Goal: Transaction & Acquisition: Subscribe to service/newsletter

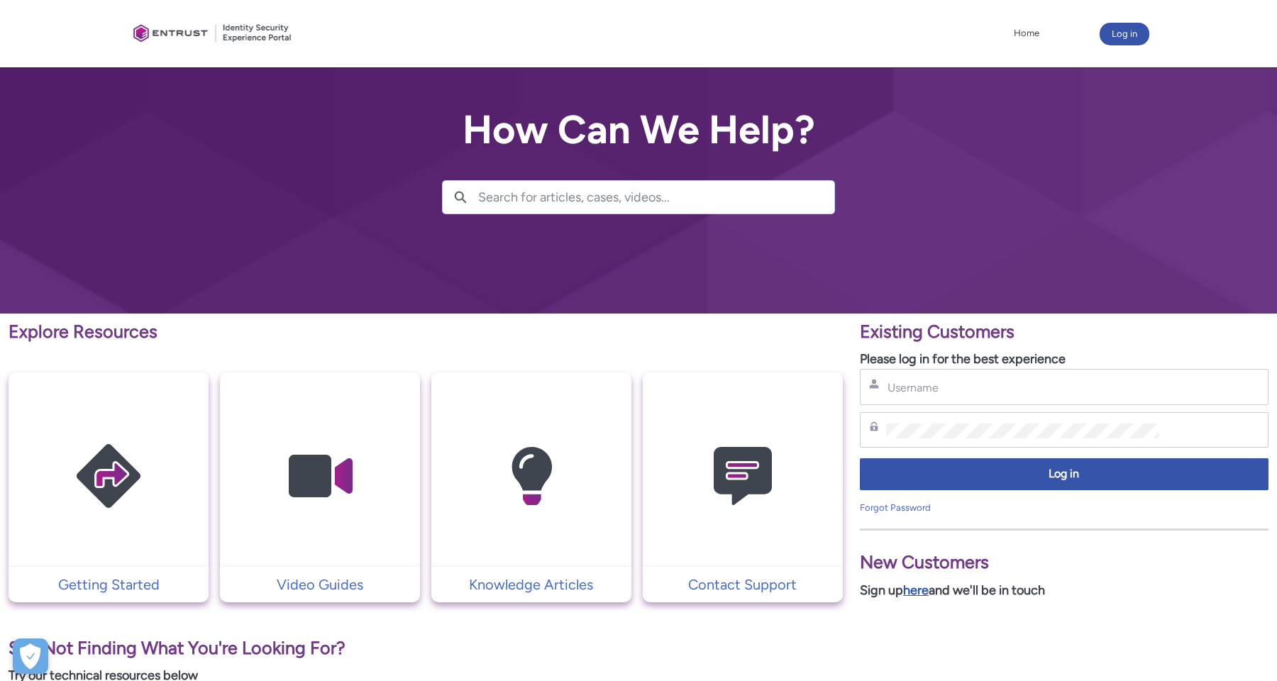
click at [925, 592] on link "here" at bounding box center [916, 590] width 26 height 16
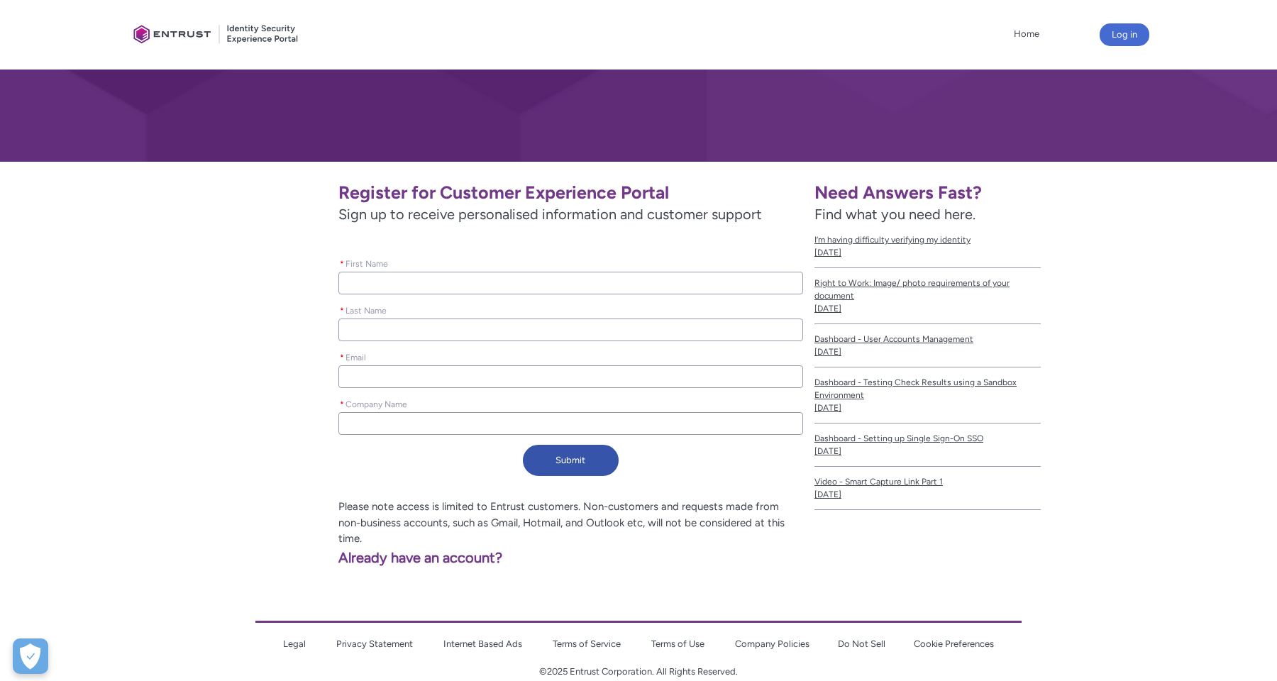
scroll to position [161, 0]
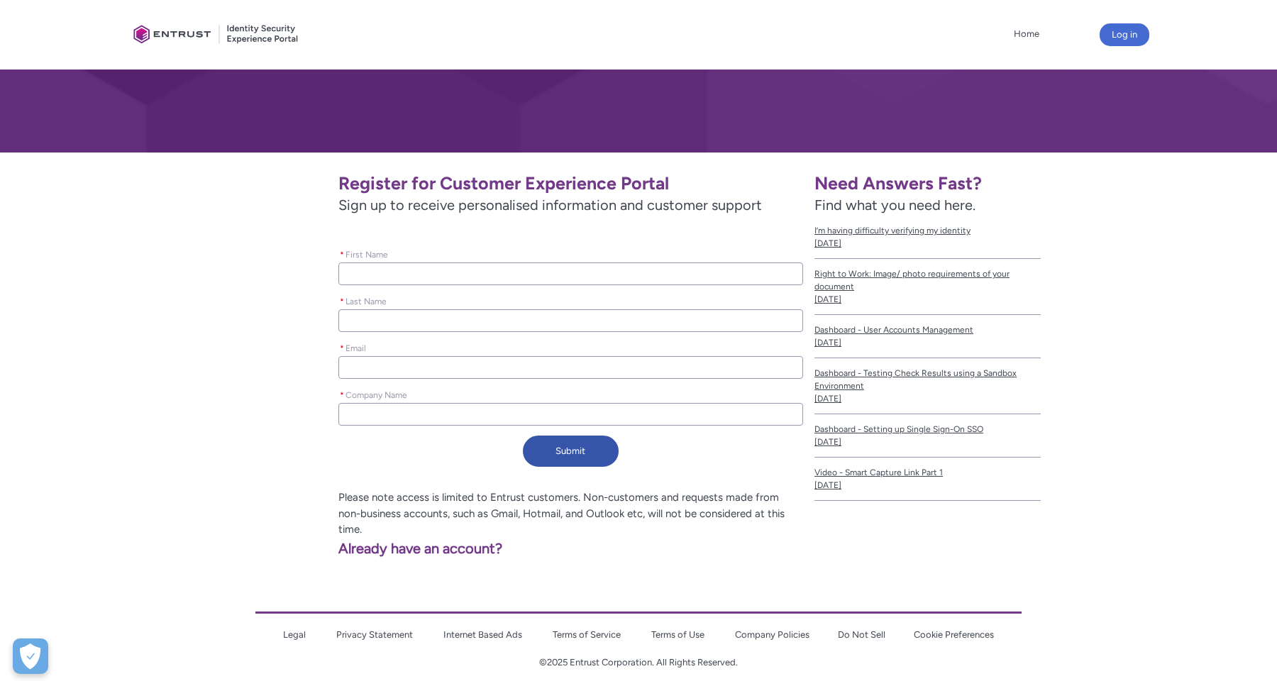
click at [522, 274] on input "* First Name" at bounding box center [570, 273] width 465 height 23
type lightning-primitive-input-simple "Canh"
type input "Canh"
click at [477, 317] on input "* Last Name" at bounding box center [570, 320] width 465 height 23
type lightning-primitive-input-simple "H"
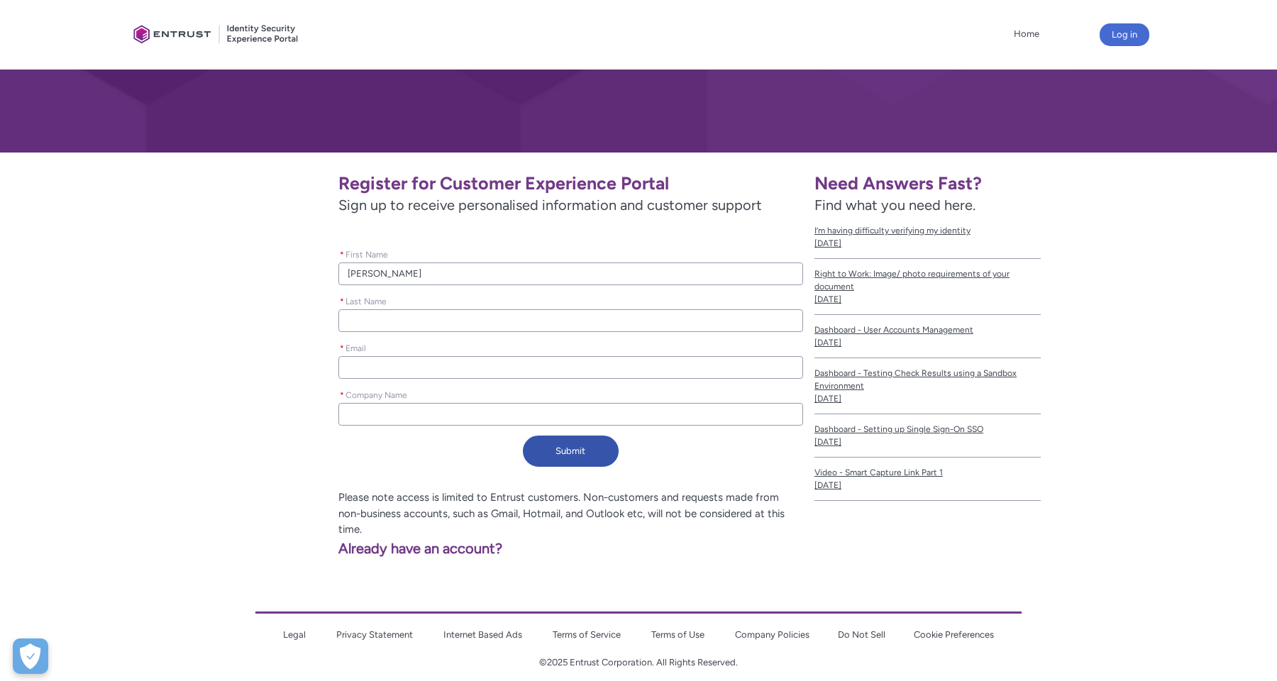
type input "H"
type lightning-primitive-input-simple "Ho"
type input "Ho"
type lightning-primitive-input-simple "c"
type input "c"
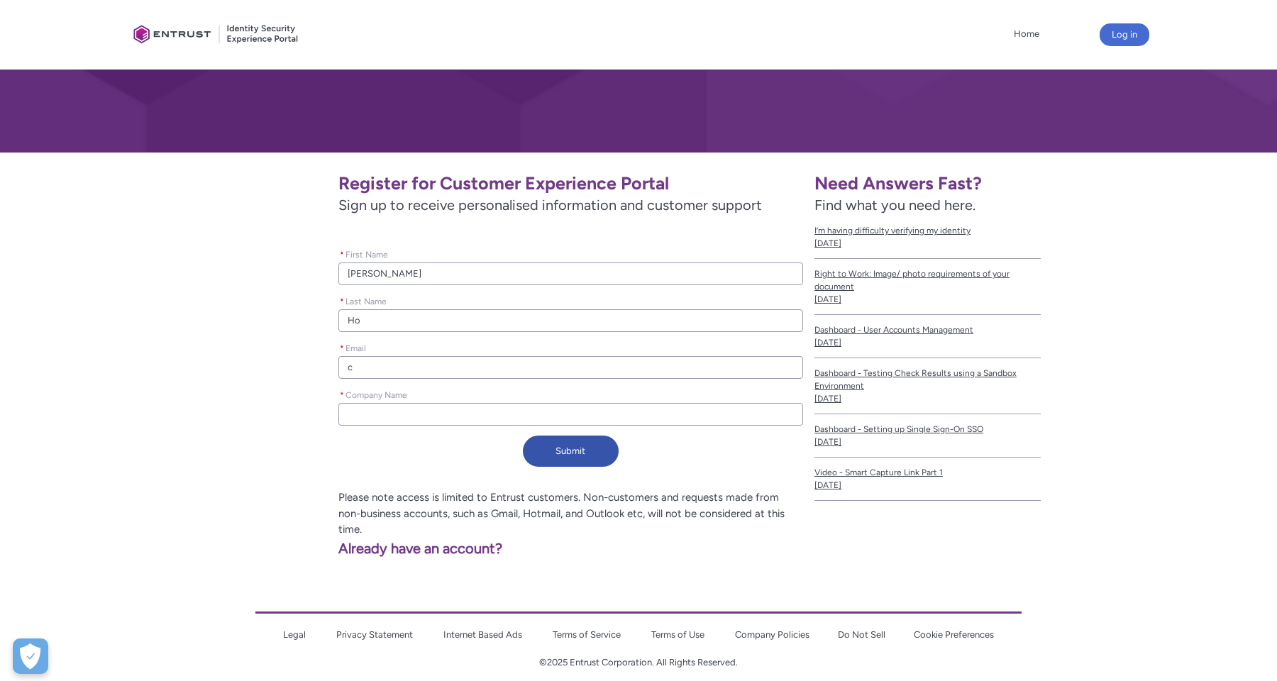
type lightning-primitive-input-simple "ca"
type input "ca"
type lightning-primitive-input-simple "can"
type input "can"
type lightning-primitive-input-simple "canh"
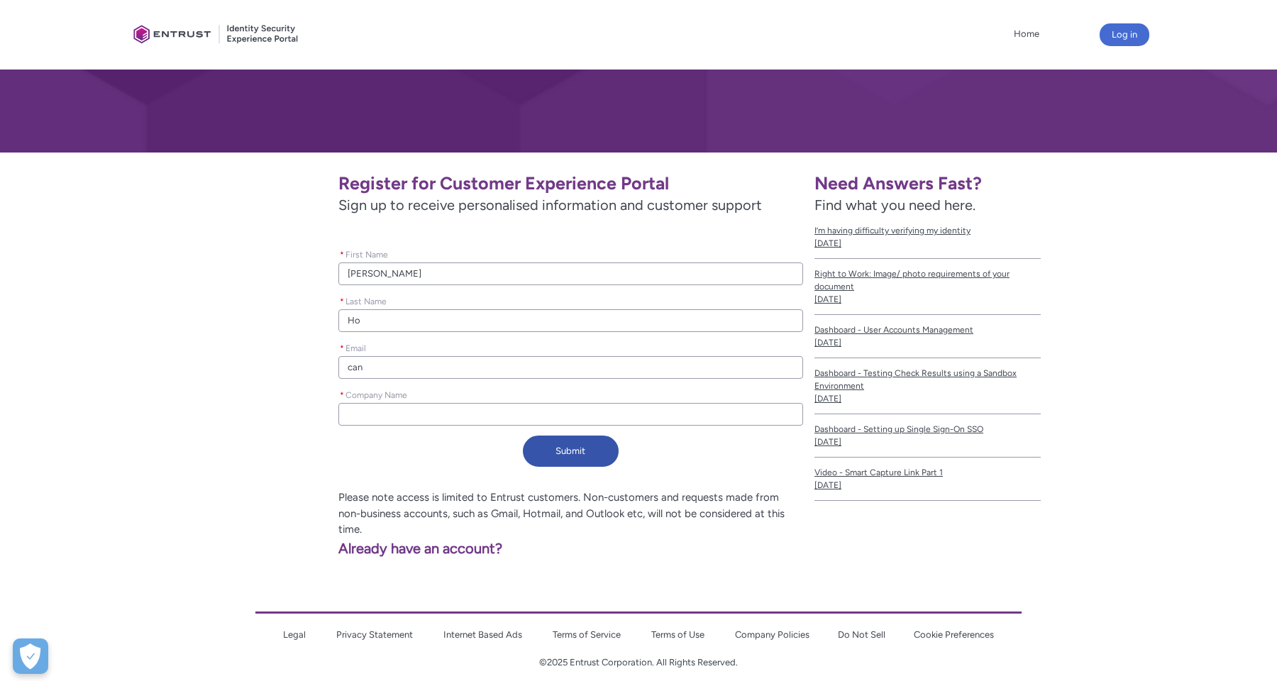
type input "canh"
type lightning-primitive-input-simple "canh@"
type input "canh@"
type lightning-primitive-input-simple "canh@\"
type input "canh@\"
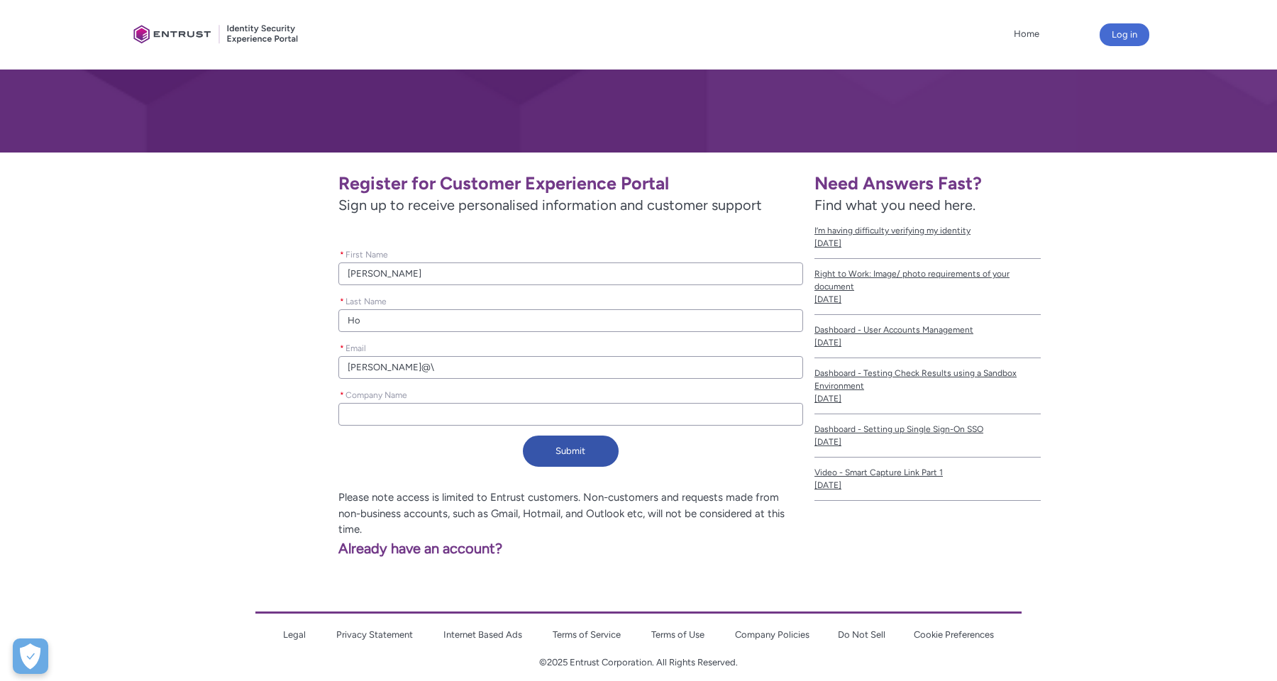
type lightning-primitive-input-simple "canh@"
type input "canh@"
type lightning-primitive-input-simple "canh@q"
type input "canh@q"
type lightning-primitive-input-simple "canh@quorumex.io"
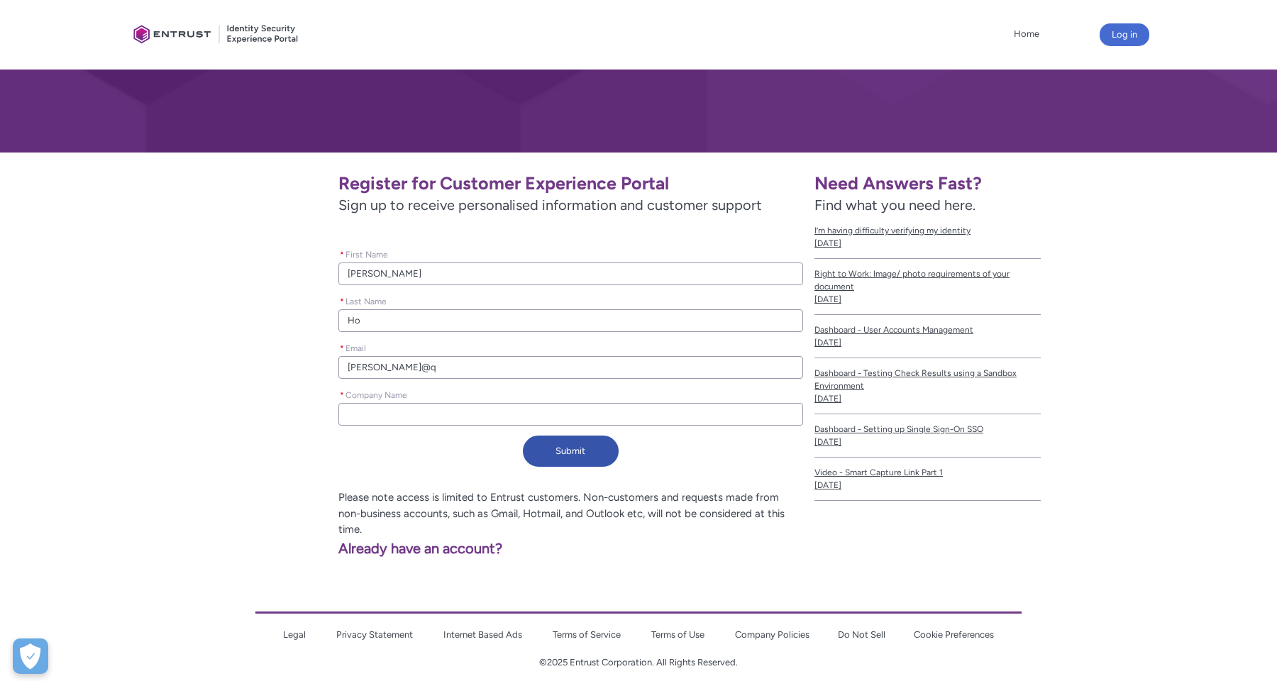
type input "canh@quorumex.io"
type lightning-primitive-input-simple "Q"
type input "Q"
type lightning-primitive-input-simple "Qu"
type input "Qu"
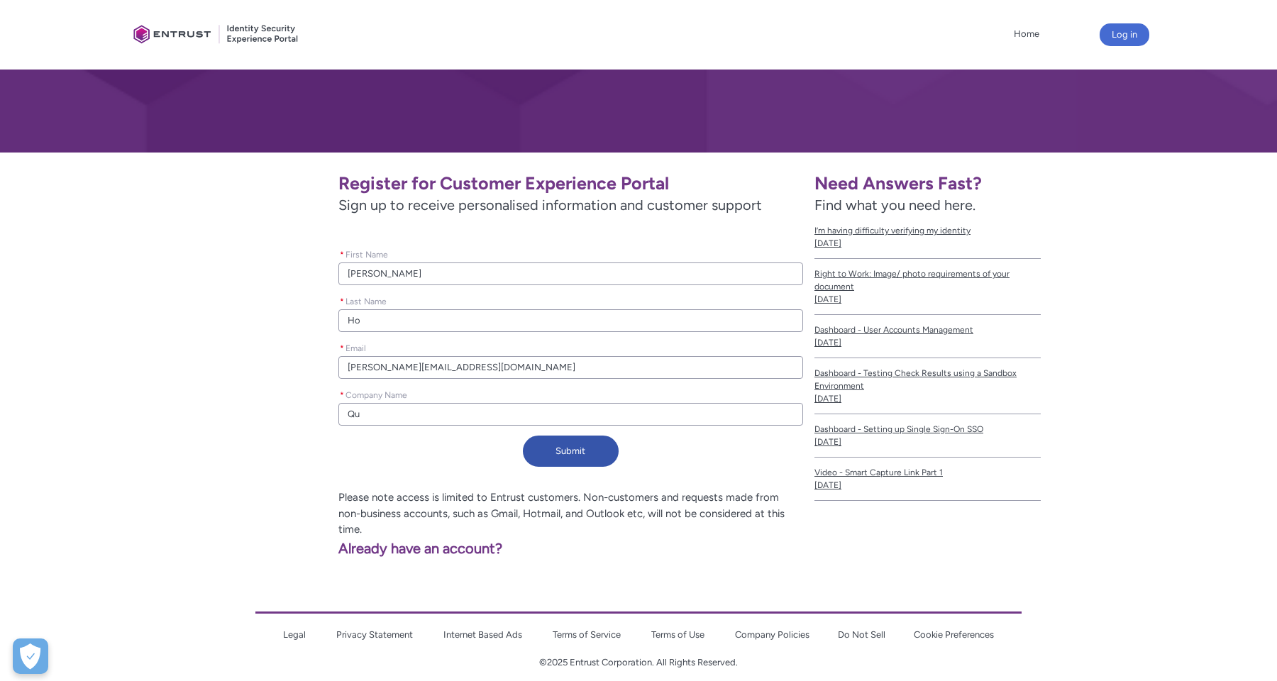
type lightning-primitive-input-simple "Quo"
type input "Quo"
type lightning-primitive-input-simple "Qu"
type input "Qu"
type lightning-primitive-input-simple "Quỏ"
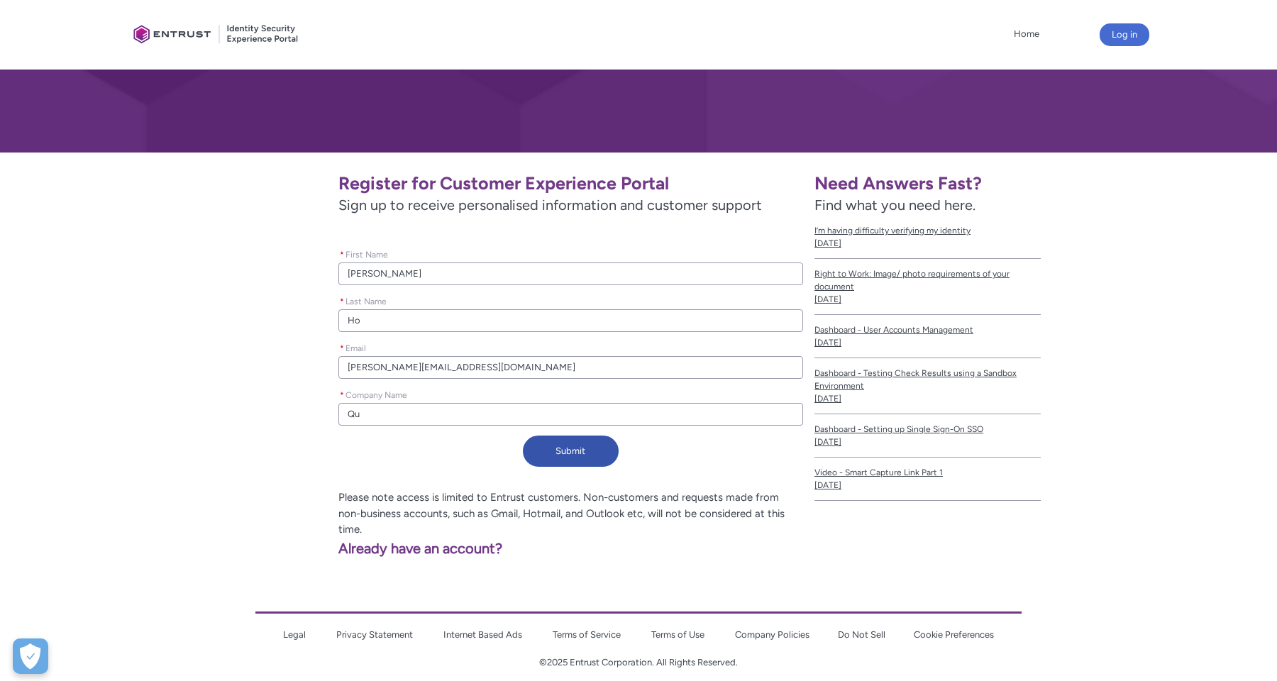
type input "Quỏ"
type lightning-primitive-input-simple "Quỏu"
type input "Quỏu"
type lightning-primitive-input-simple "Quỏum"
type input "Quỏum"
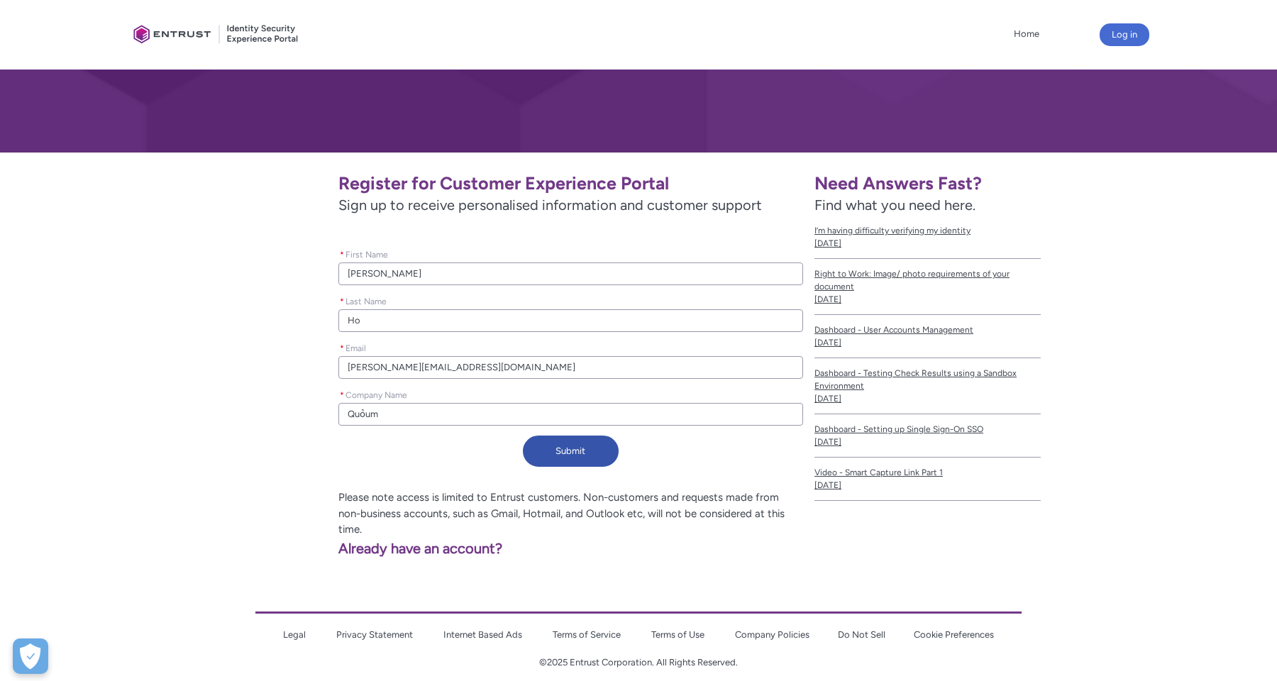
type lightning-primitive-input-simple "Quỏume"
type input "Quỏume"
type lightning-primitive-input-simple "Quỏumex"
type input "Quỏumex"
type lightning-primitive-input-simple "Quỏume"
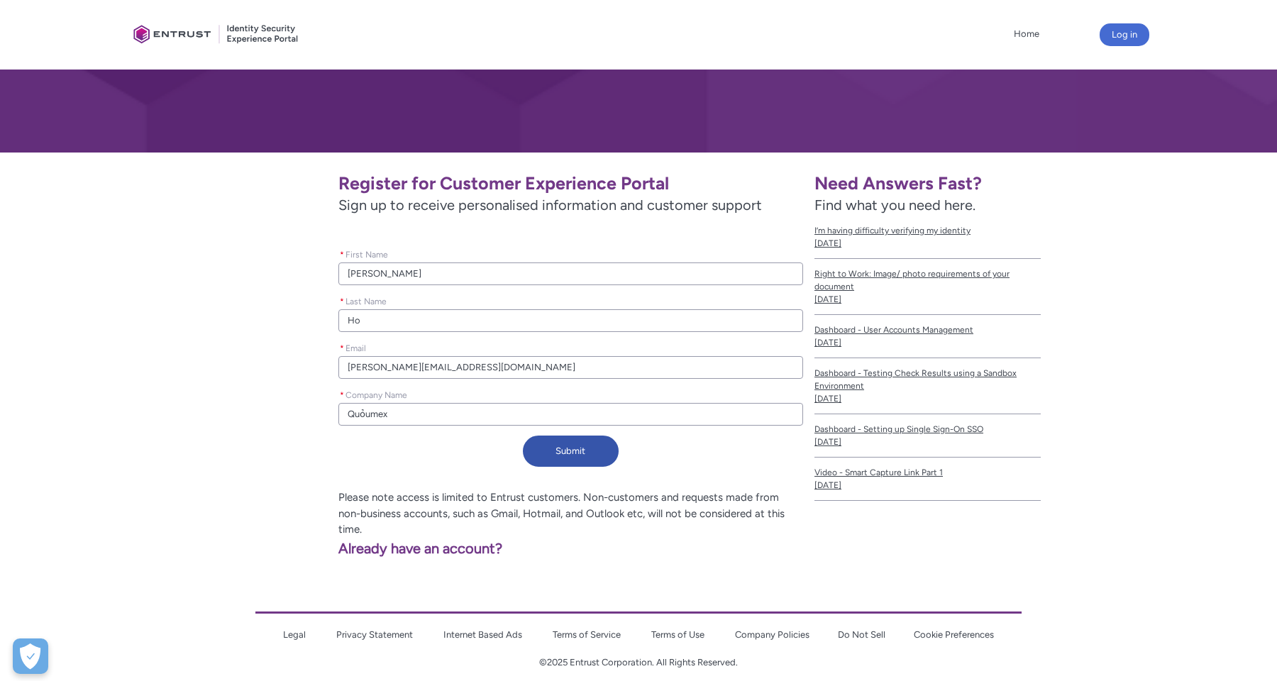
type input "Quỏume"
type lightning-primitive-input-simple "Quỏum"
type input "Quỏum"
type lightning-primitive-input-simple "Quỏu"
type input "Quỏu"
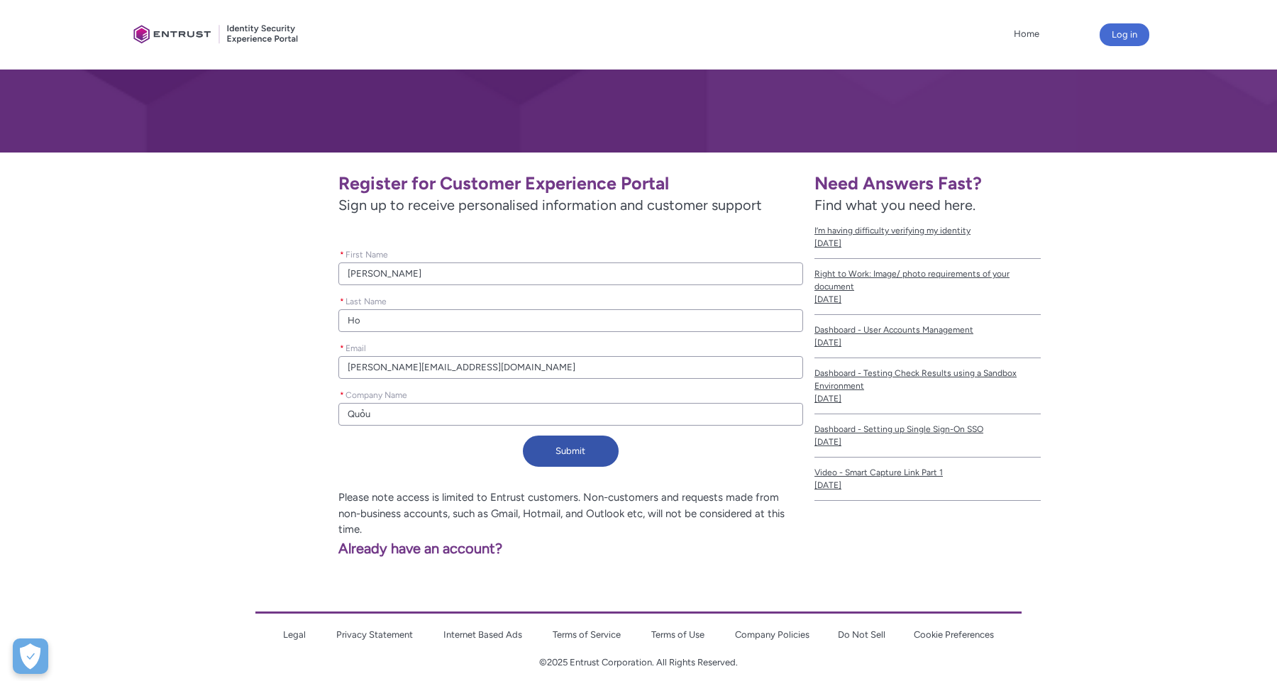
type lightning-primitive-input-simple "Quỏ"
type input "Quỏ"
type lightning-primitive-input-simple "Qu"
type input "Qu"
type lightning-primitive-input-simple "Quorumex"
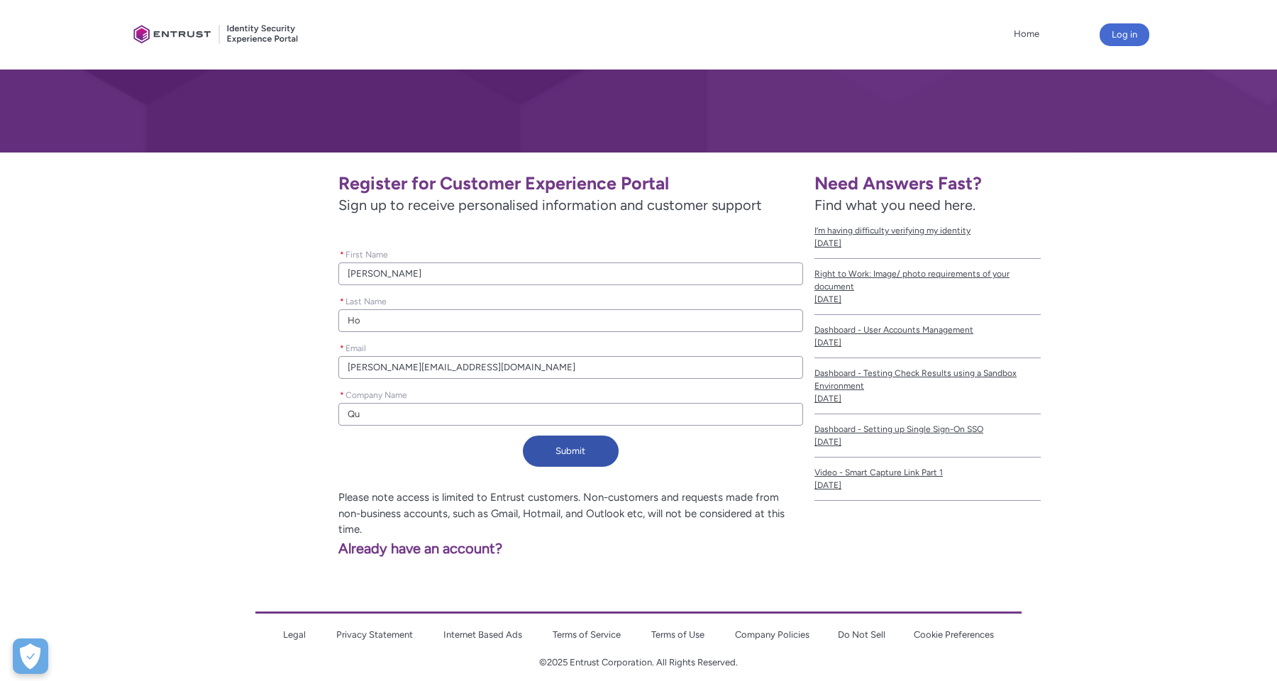
type input "Quorumex"
type lightning-primitive-input-simple "Quorumex"
type input "Quorumex"
type lightning-primitive-input-simple "Quorumex"
type input "Quorumex"
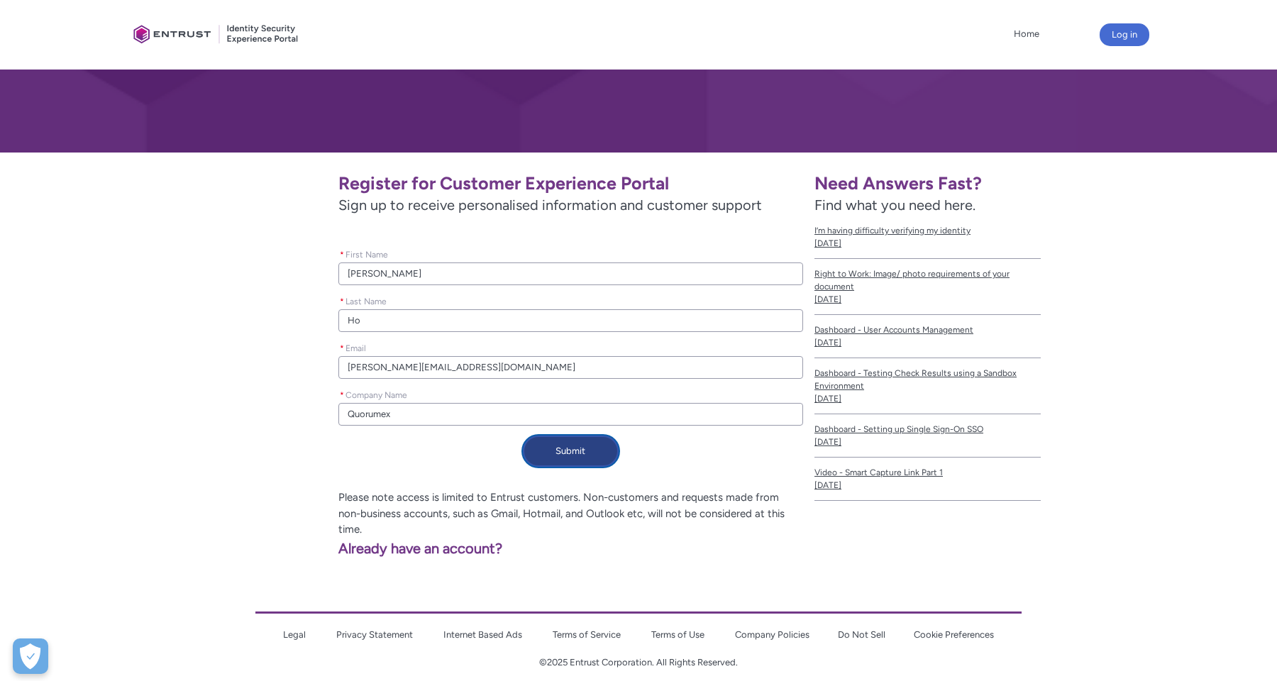
click at [575, 445] on button "Submit" at bounding box center [571, 451] width 96 height 31
